Goal: Task Accomplishment & Management: Use online tool/utility

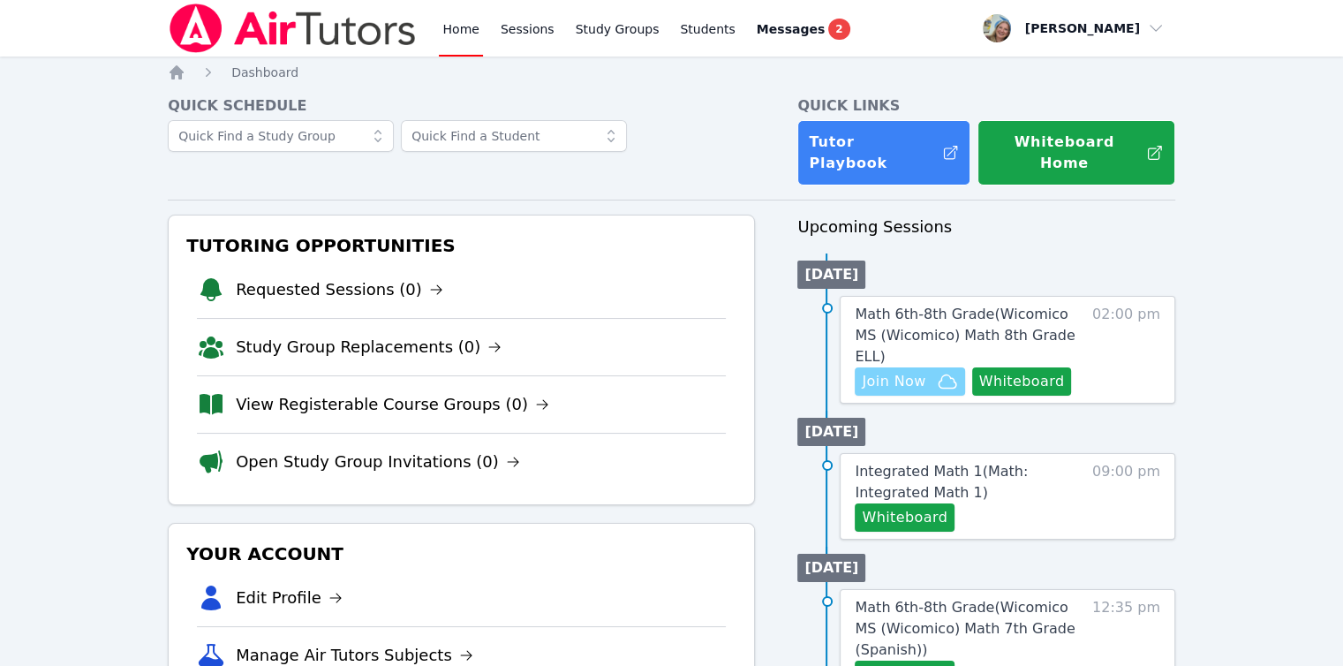
click at [893, 371] on span "Join Now" at bounding box center [894, 381] width 64 height 21
click at [905, 313] on span "Math 6th-8th Grade ( Wicomico MS (Wicomico) Math 8th Grade ELL )" at bounding box center [965, 335] width 220 height 59
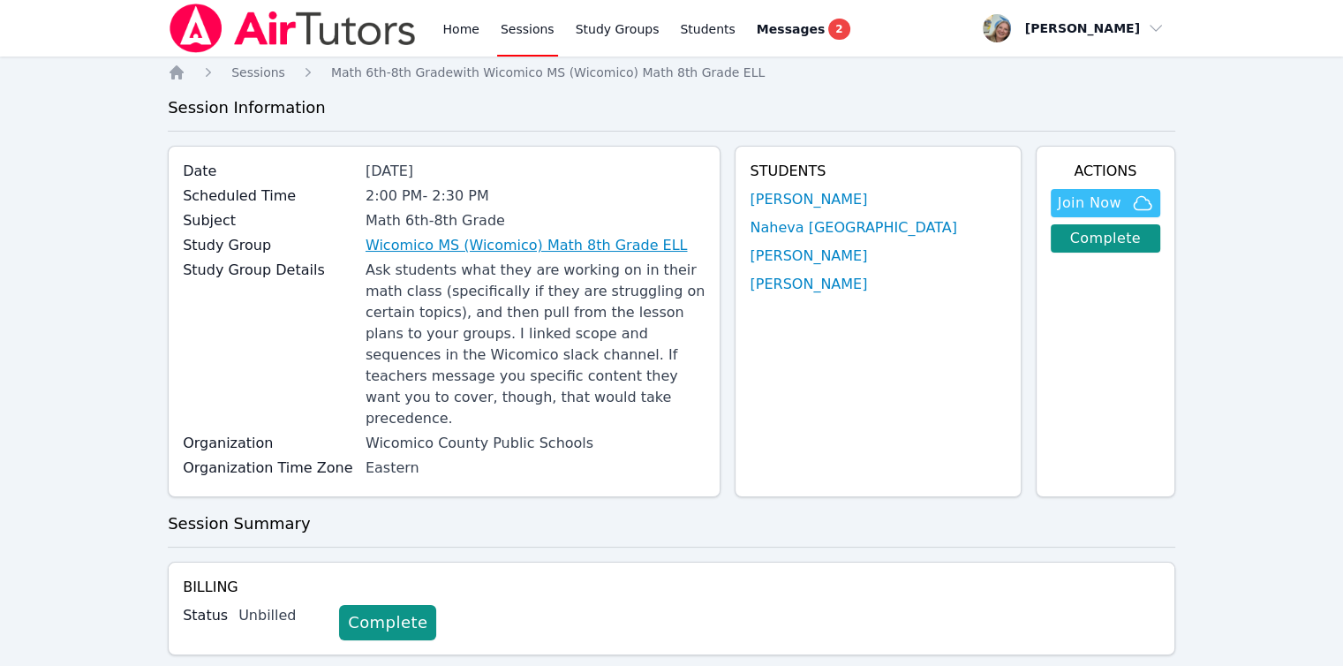
click at [445, 244] on link "Wicomico MS (Wicomico) Math 8th Grade ELL" at bounding box center [527, 245] width 322 height 21
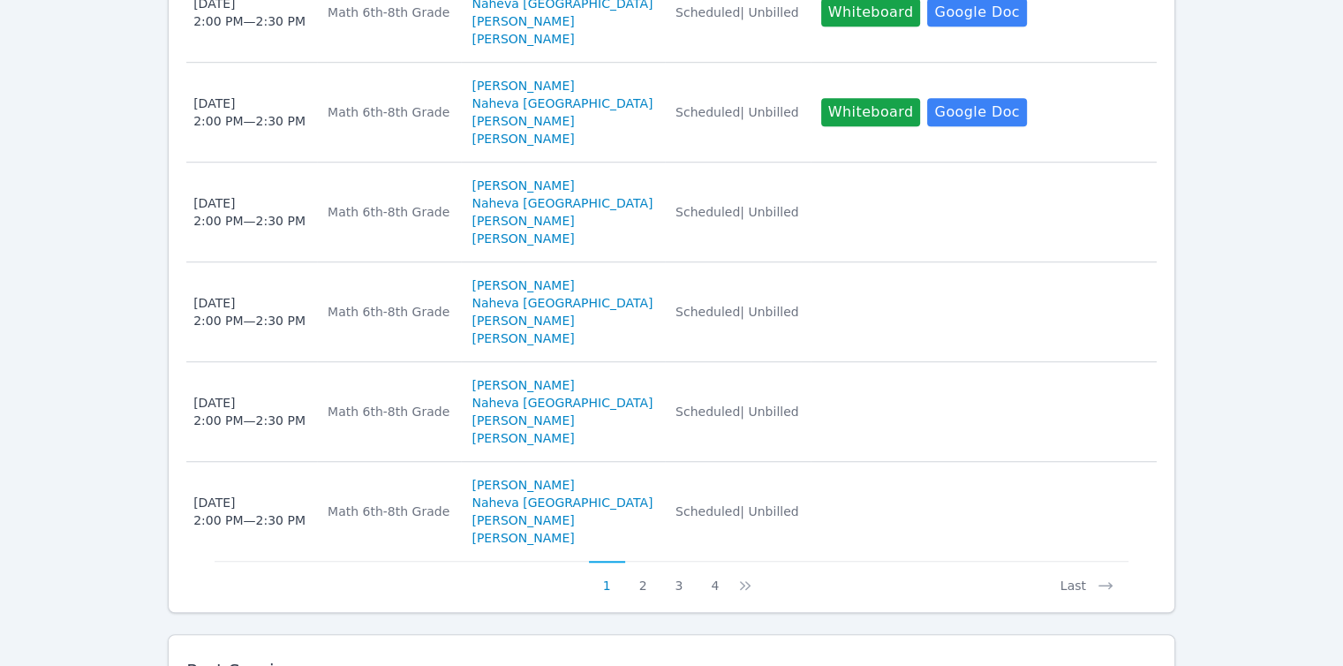
scroll to position [1767, 0]
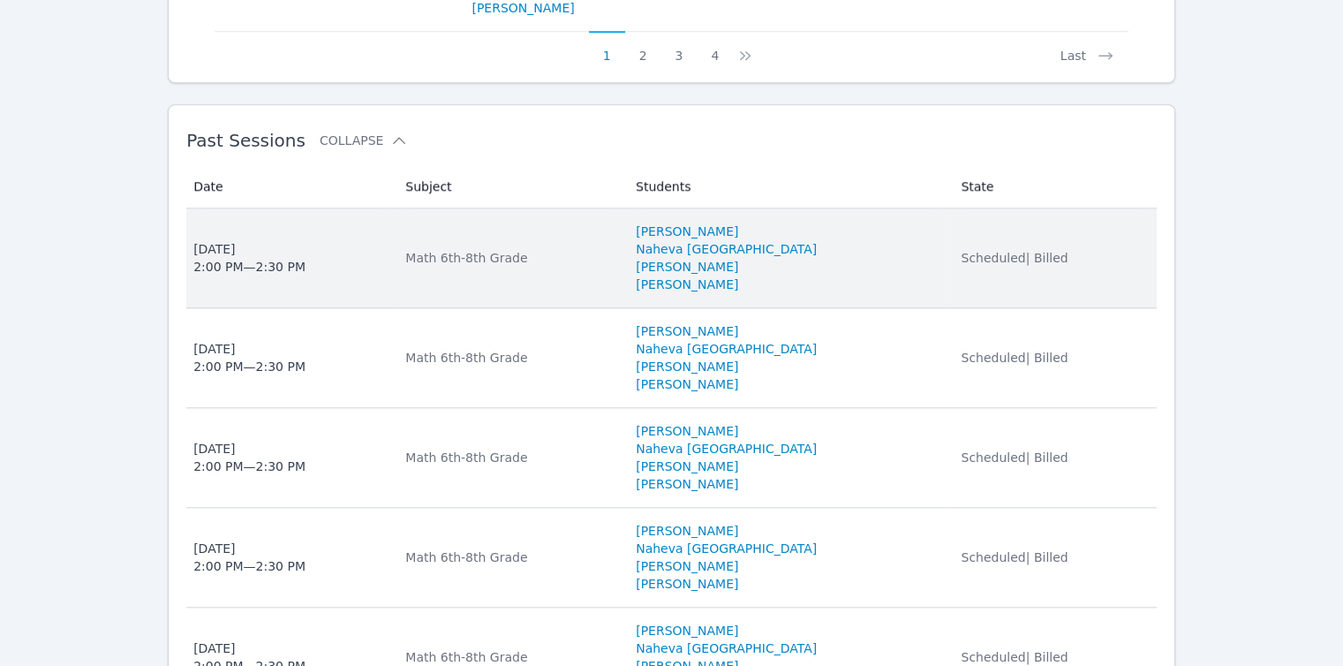
click at [950, 208] on td "State Scheduled | Billed" at bounding box center [1053, 258] width 207 height 100
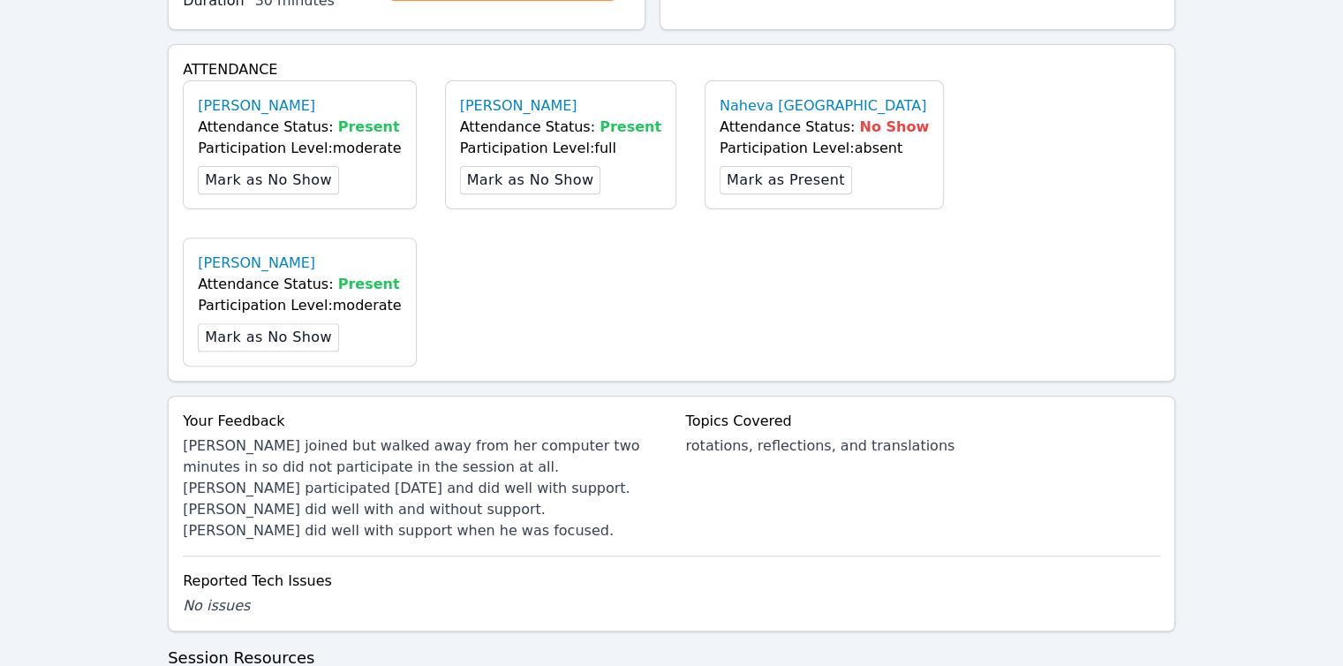
scroll to position [795, 0]
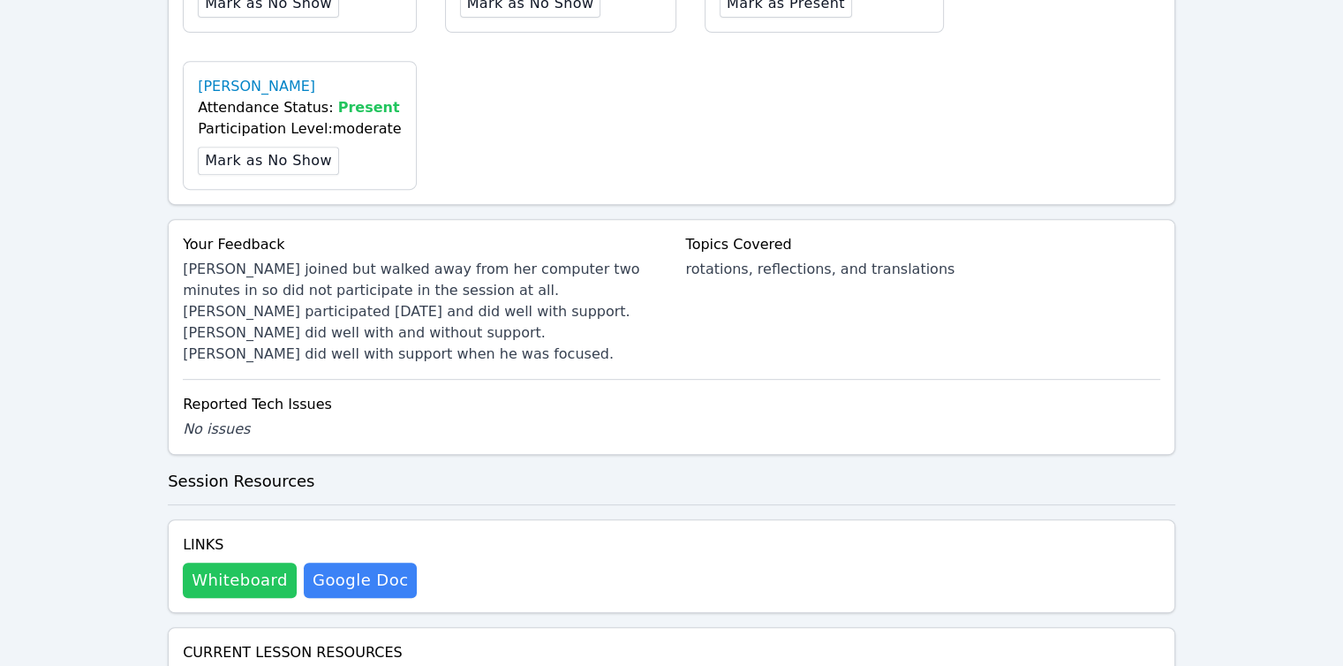
click at [254, 563] on button "Whiteboard" at bounding box center [240, 580] width 114 height 35
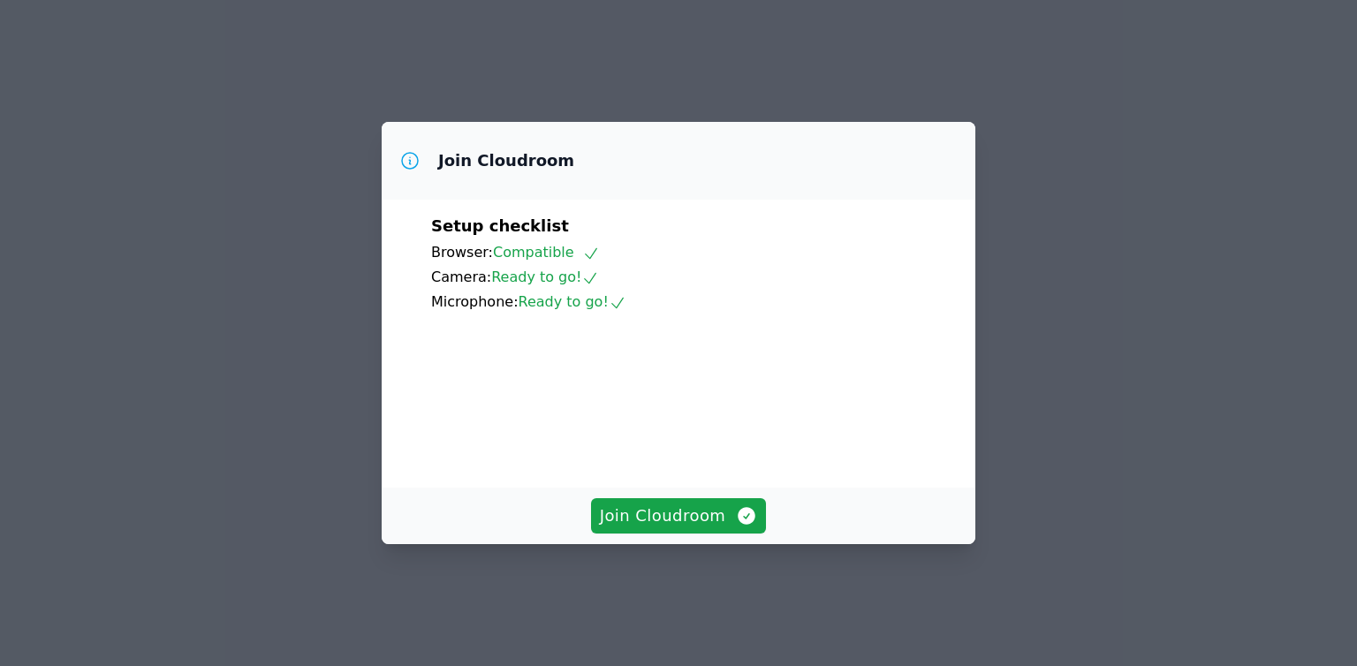
click at [725, 544] on div "Join Cloudroom" at bounding box center [679, 516] width 594 height 57
click at [719, 528] on span "Join Cloudroom" at bounding box center [679, 515] width 158 height 25
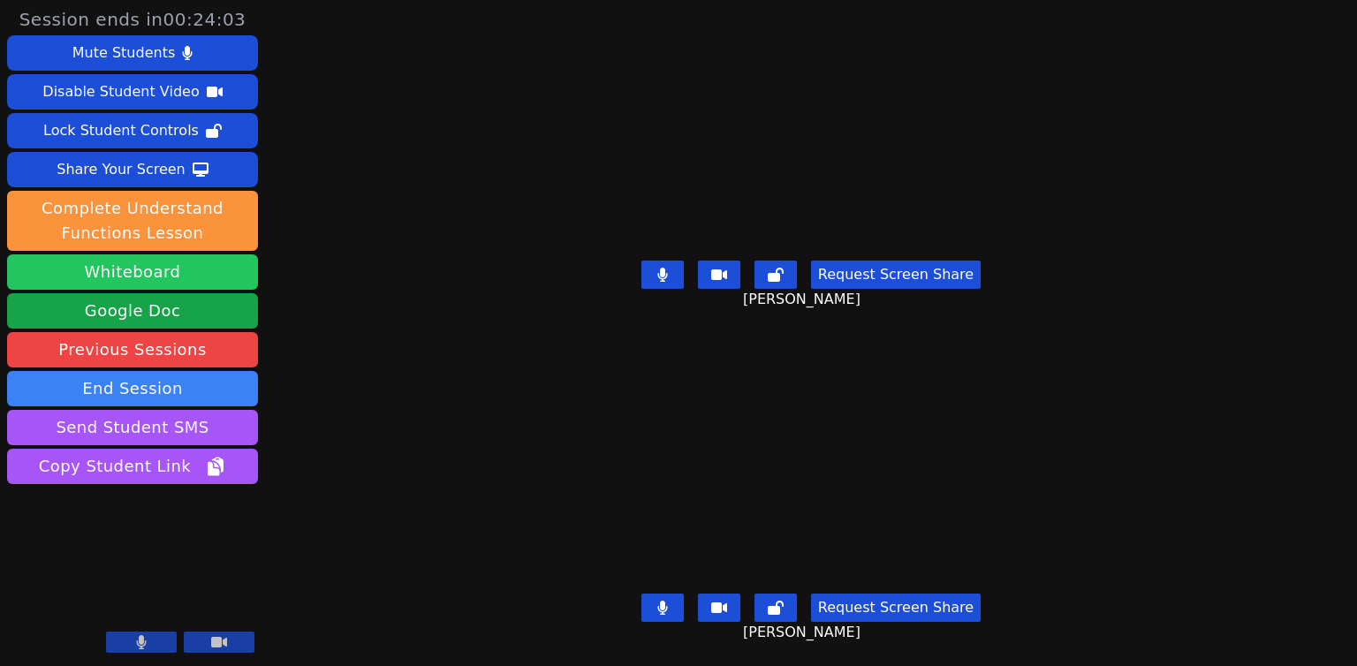
click at [116, 280] on button "Whiteboard" at bounding box center [132, 271] width 251 height 35
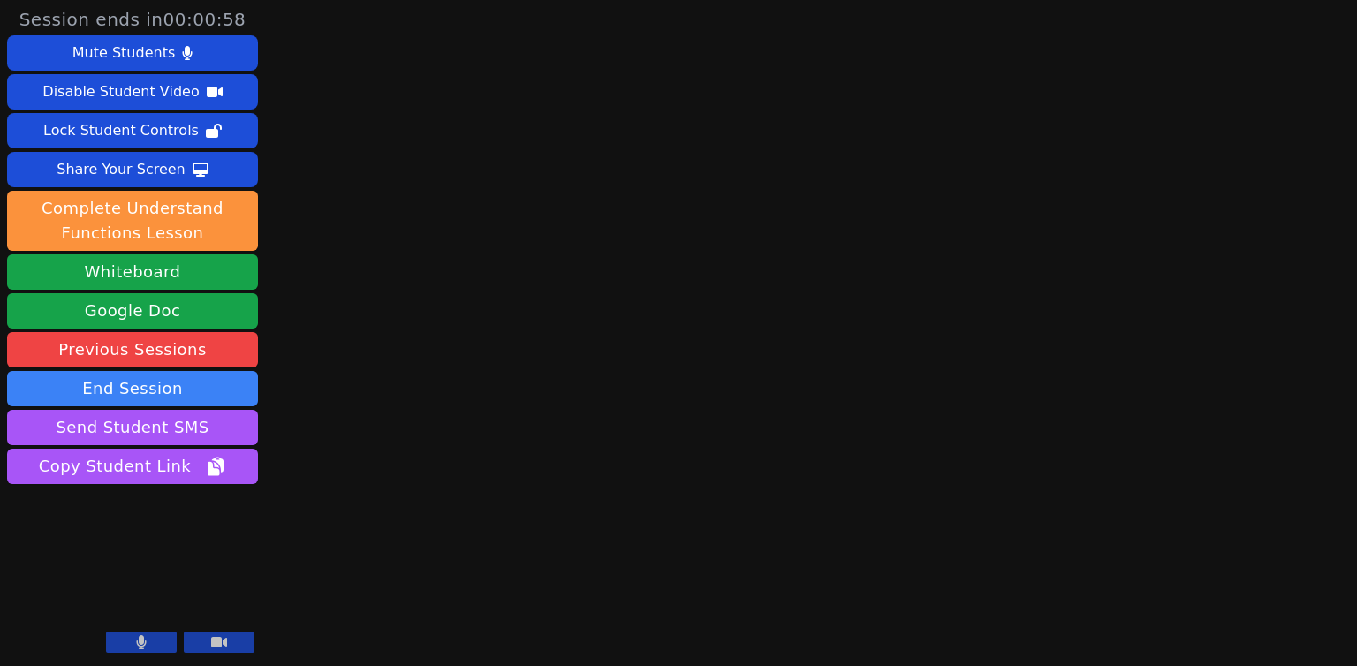
click at [131, 651] on button at bounding box center [141, 642] width 71 height 21
